Goal: Transaction & Acquisition: Book appointment/travel/reservation

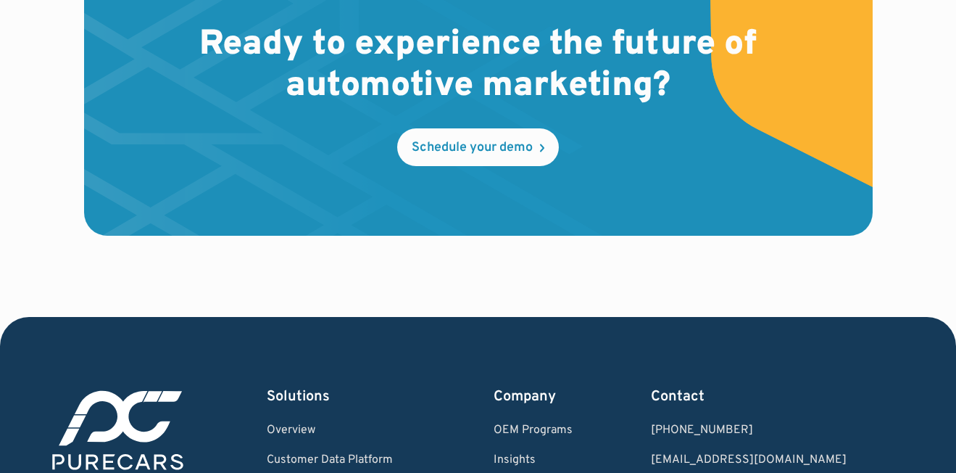
scroll to position [4411, 0]
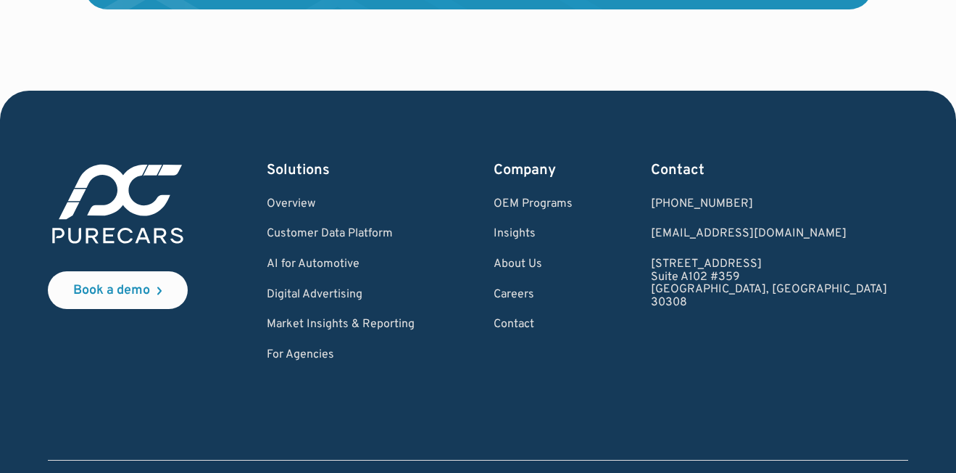
drag, startPoint x: 821, startPoint y: 215, endPoint x: 734, endPoint y: 215, distance: 87.0
click at [734, 215] on div "Book a demo Solutions Overview Customer Data Platform AI for Automotive Digital…" at bounding box center [478, 261] width 860 height 202
drag, startPoint x: 855, startPoint y: 227, endPoint x: 742, endPoint y: 224, distance: 112.4
click at [742, 224] on div "Book a demo Solutions Overview Customer Data Platform AI for Automotive Digital…" at bounding box center [478, 261] width 860 height 202
copy link "Suite A102 #359"
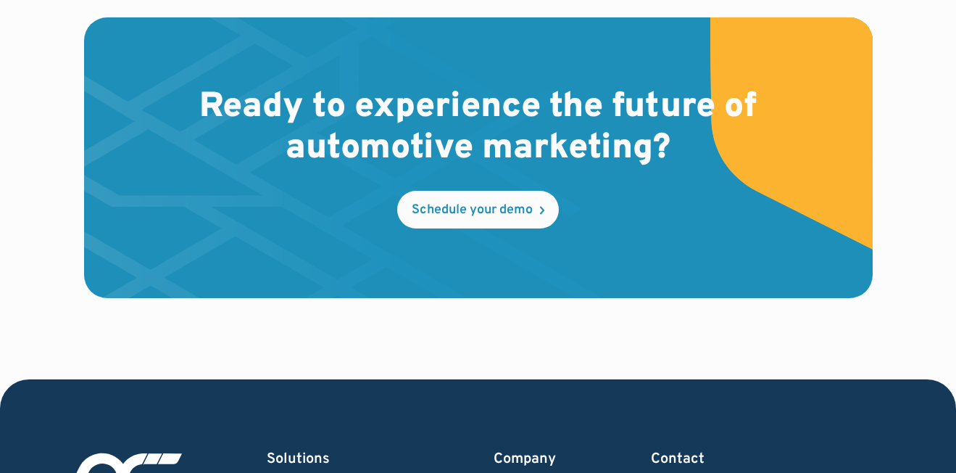
scroll to position [4411, 0]
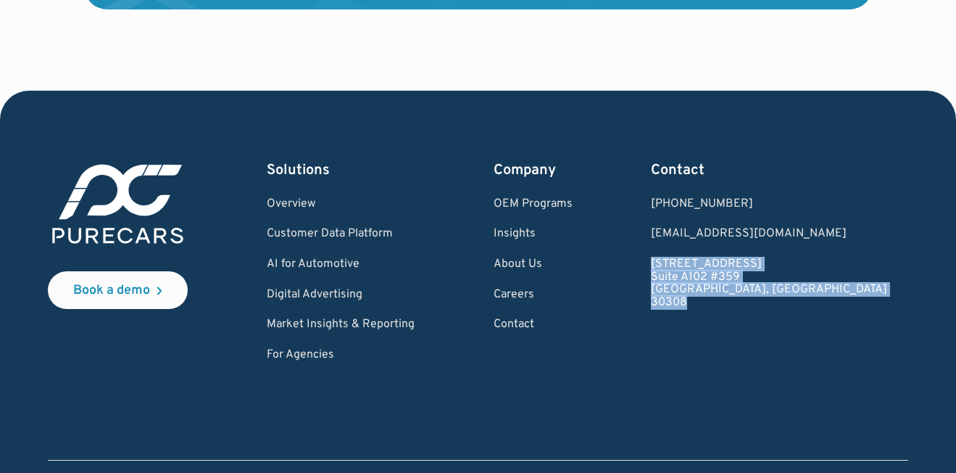
drag, startPoint x: 776, startPoint y: 227, endPoint x: 797, endPoint y: 255, distance: 35.7
click at [794, 254] on div "Book a demo Solutions Overview Customer Data Platform AI for Automotive Digital…" at bounding box center [478, 261] width 860 height 202
